Goal: Task Accomplishment & Management: Manage account settings

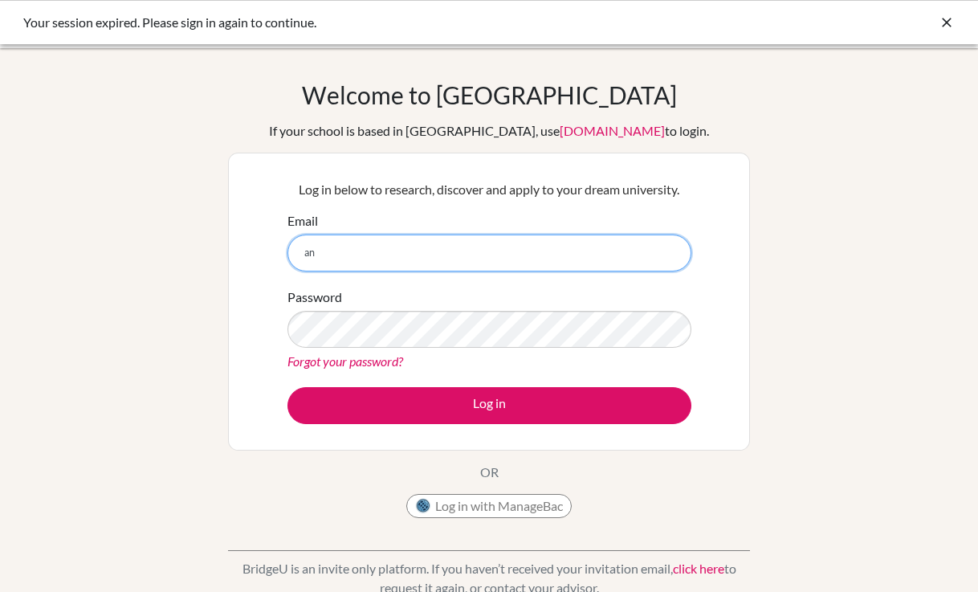
type input "[EMAIL_ADDRESS][PERSON_NAME][DOMAIN_NAME]"
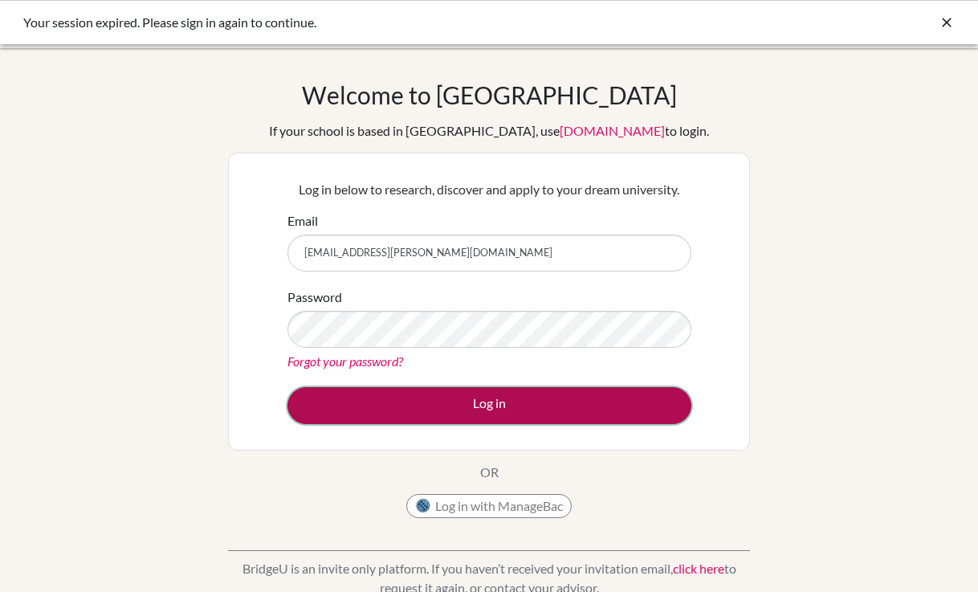
click at [473, 396] on button "Log in" at bounding box center [489, 405] width 404 height 37
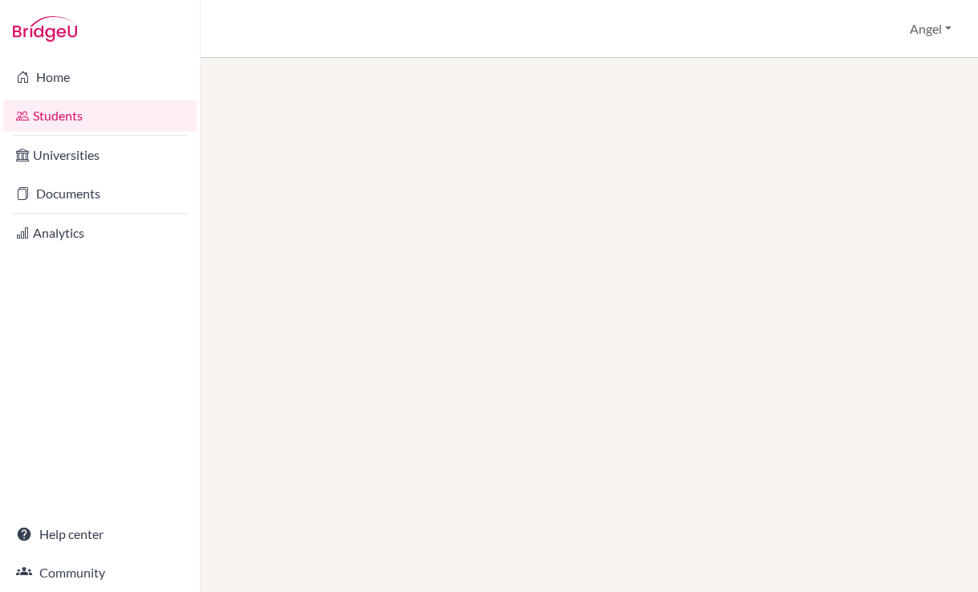
click at [67, 112] on link "Students" at bounding box center [100, 116] width 194 height 32
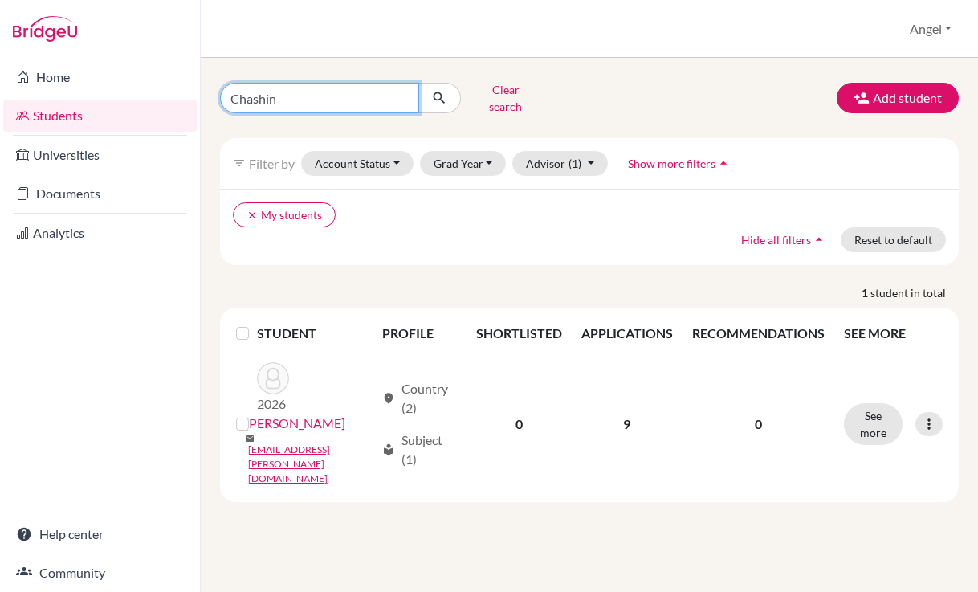
click at [339, 97] on input "Chashin" at bounding box center [319, 98] width 199 height 31
type input "wishart"
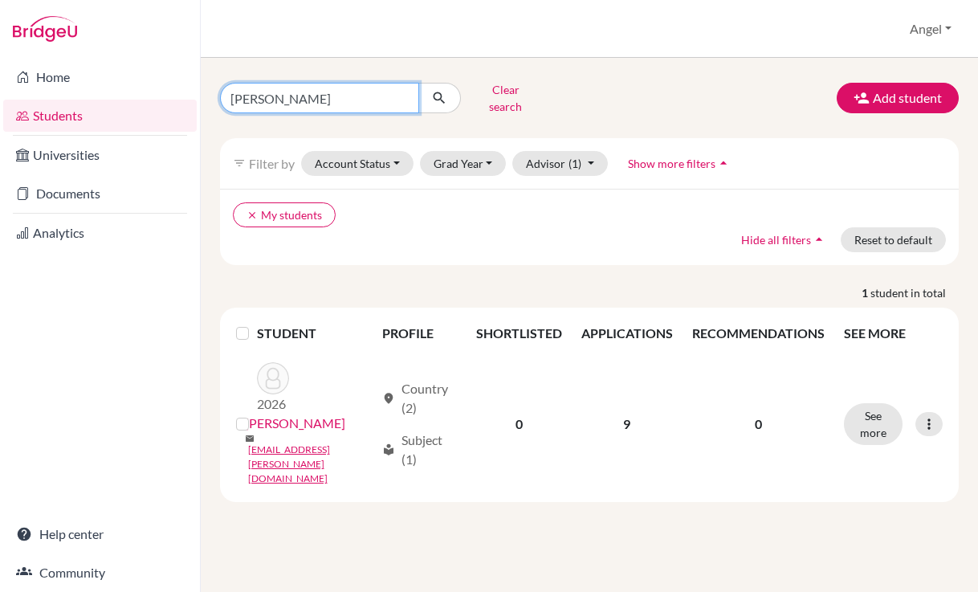
click button "submit" at bounding box center [439, 98] width 43 height 31
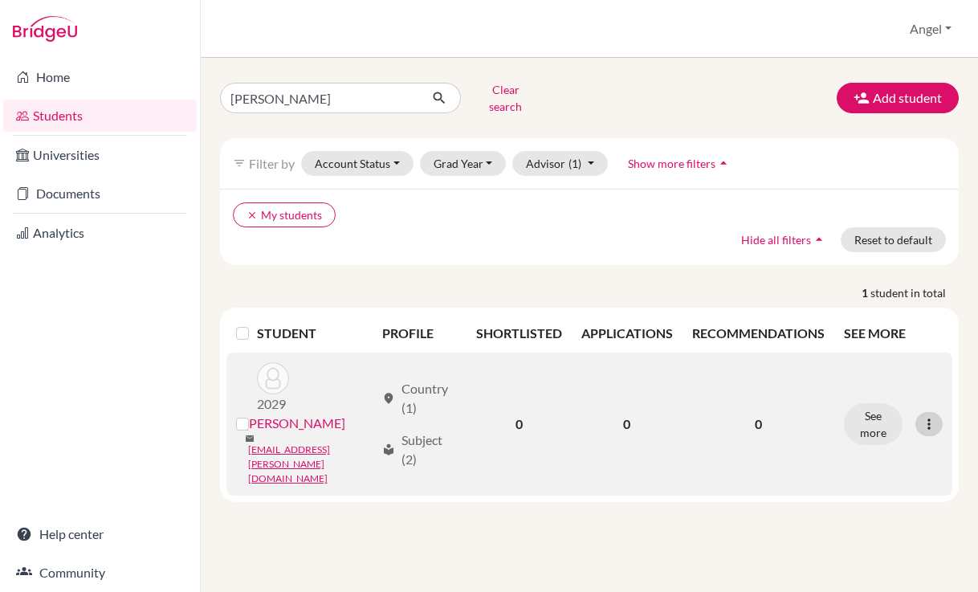
click at [933, 416] on icon at bounding box center [929, 424] width 16 height 16
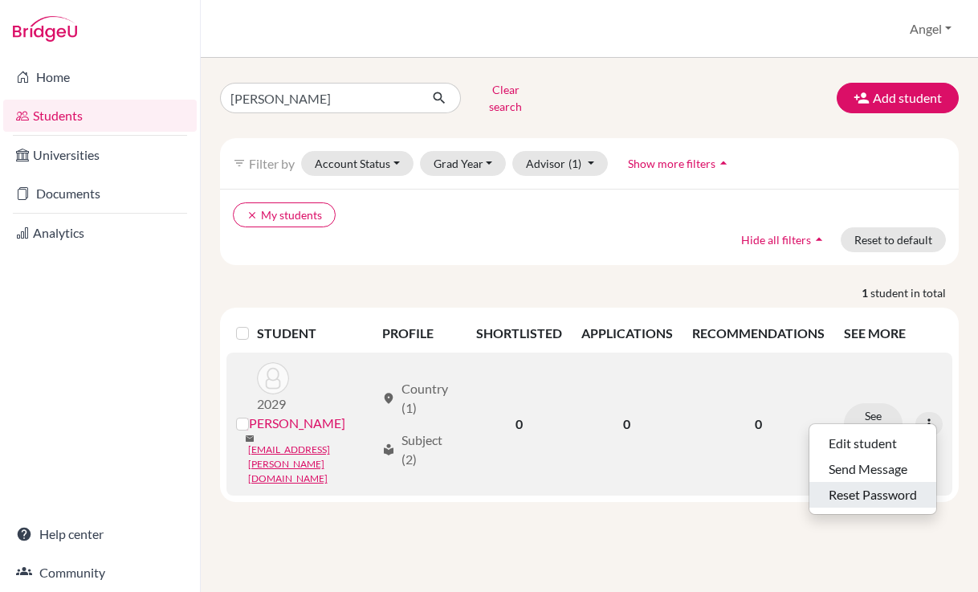
click at [871, 482] on button "Reset Password" at bounding box center [872, 495] width 127 height 26
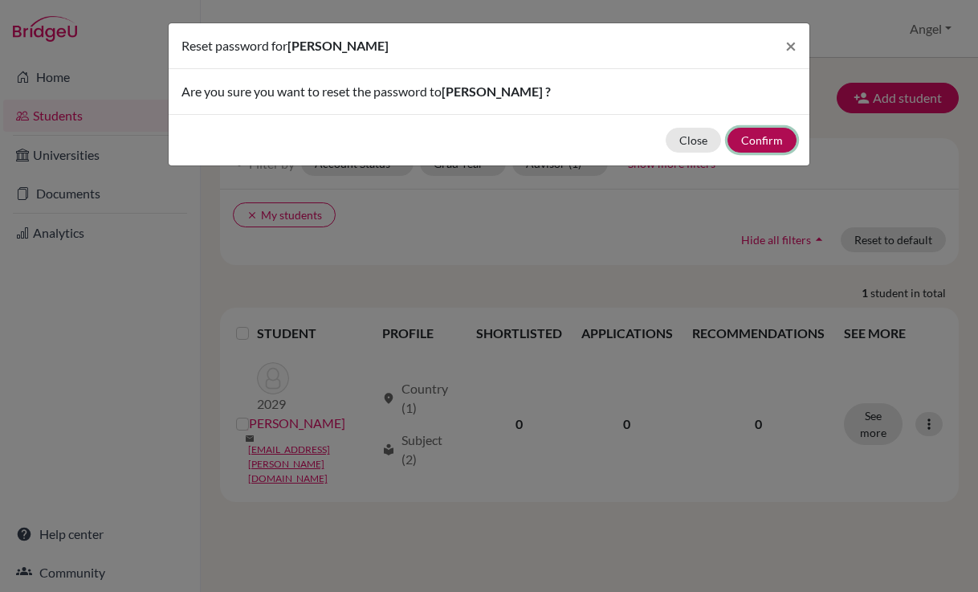
click at [776, 146] on button "Confirm" at bounding box center [762, 140] width 69 height 25
